Goal: Information Seeking & Learning: Find specific page/section

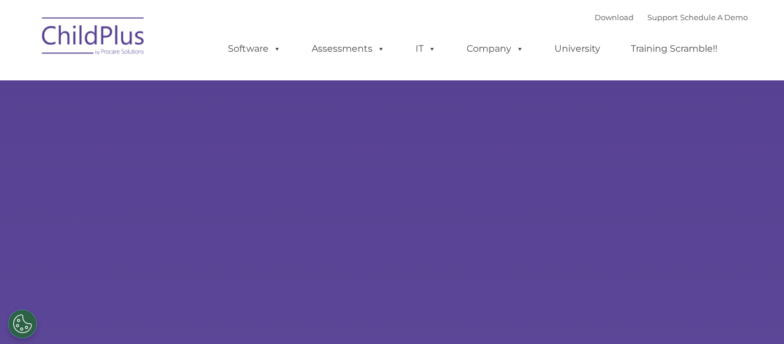
type input ""
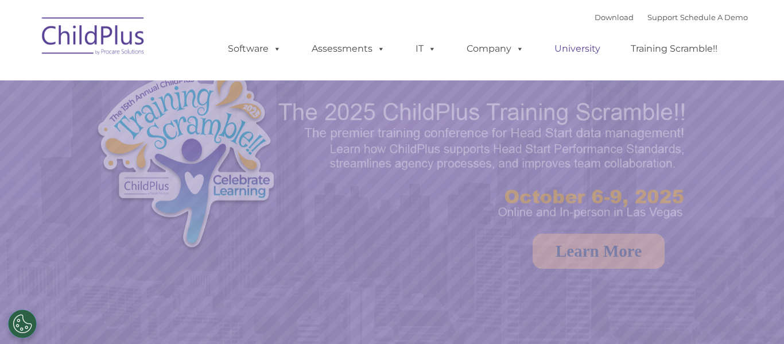
select select "MEDIUM"
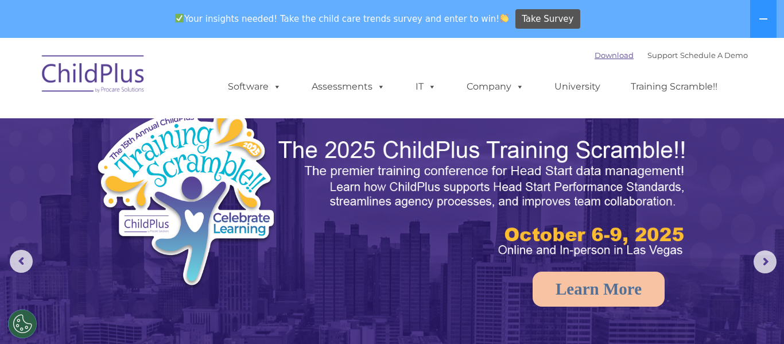
click at [595, 53] on link "Download" at bounding box center [614, 55] width 39 height 9
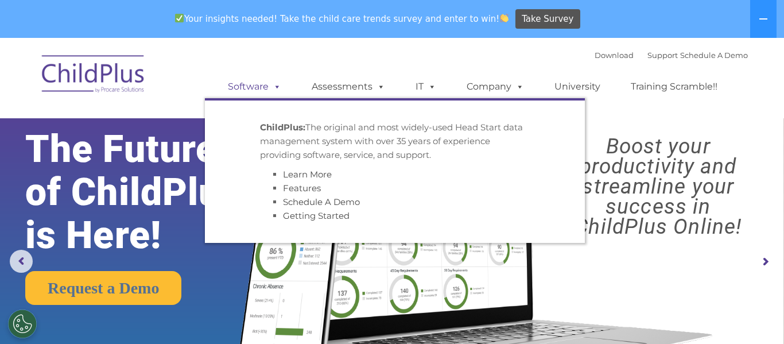
click at [276, 87] on span at bounding box center [275, 86] width 13 height 11
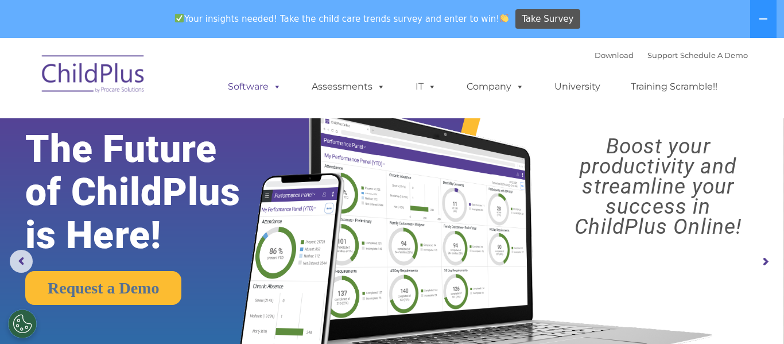
click at [276, 87] on span at bounding box center [275, 86] width 13 height 11
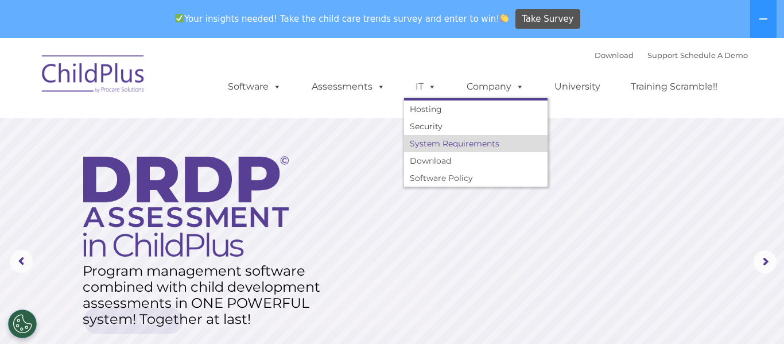
click at [432, 145] on link "System Requirements" at bounding box center [476, 143] width 144 height 17
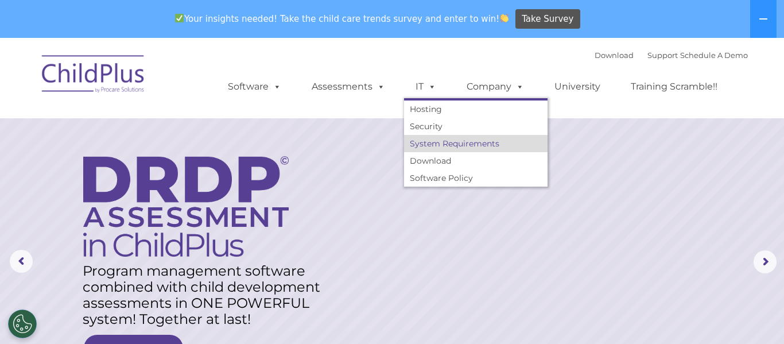
click at [432, 145] on link "System Requirements" at bounding box center [476, 143] width 144 height 17
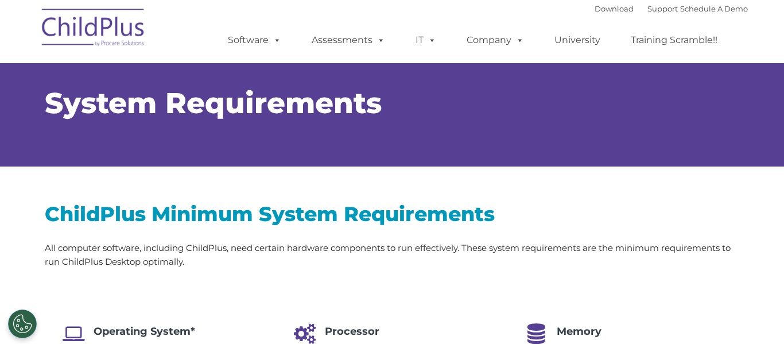
type input ""
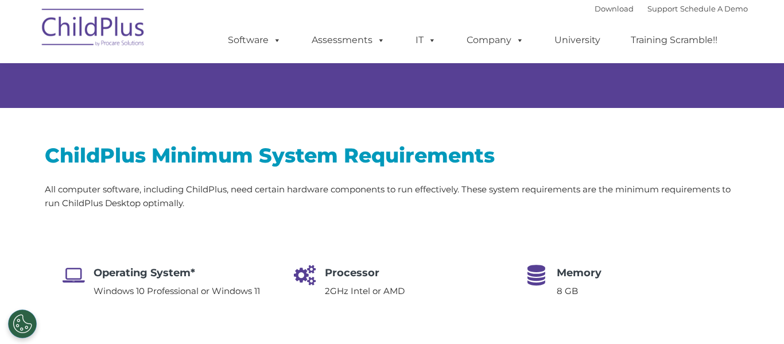
scroll to position [72, 0]
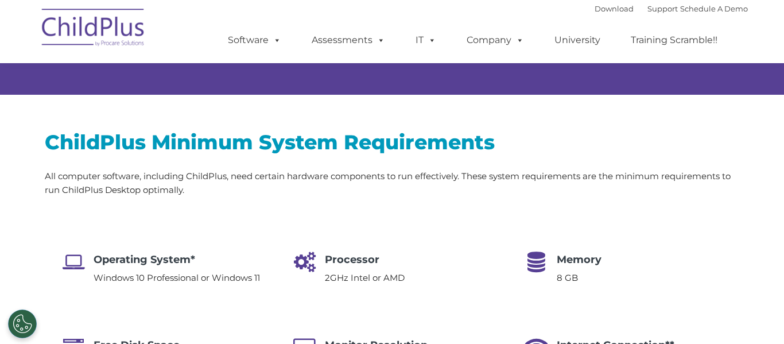
select select "MEDIUM"
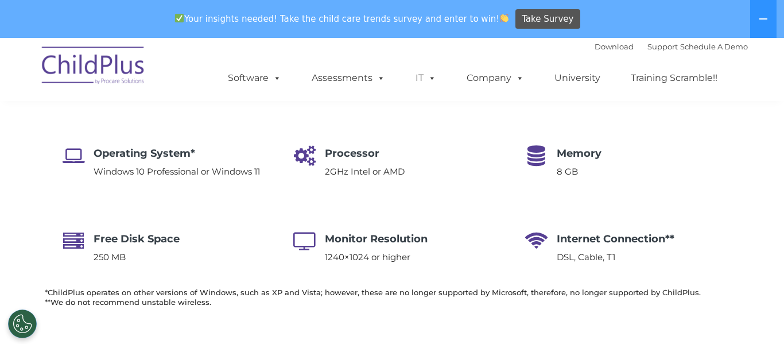
scroll to position [218, 0]
